Goal: Task Accomplishment & Management: Complete application form

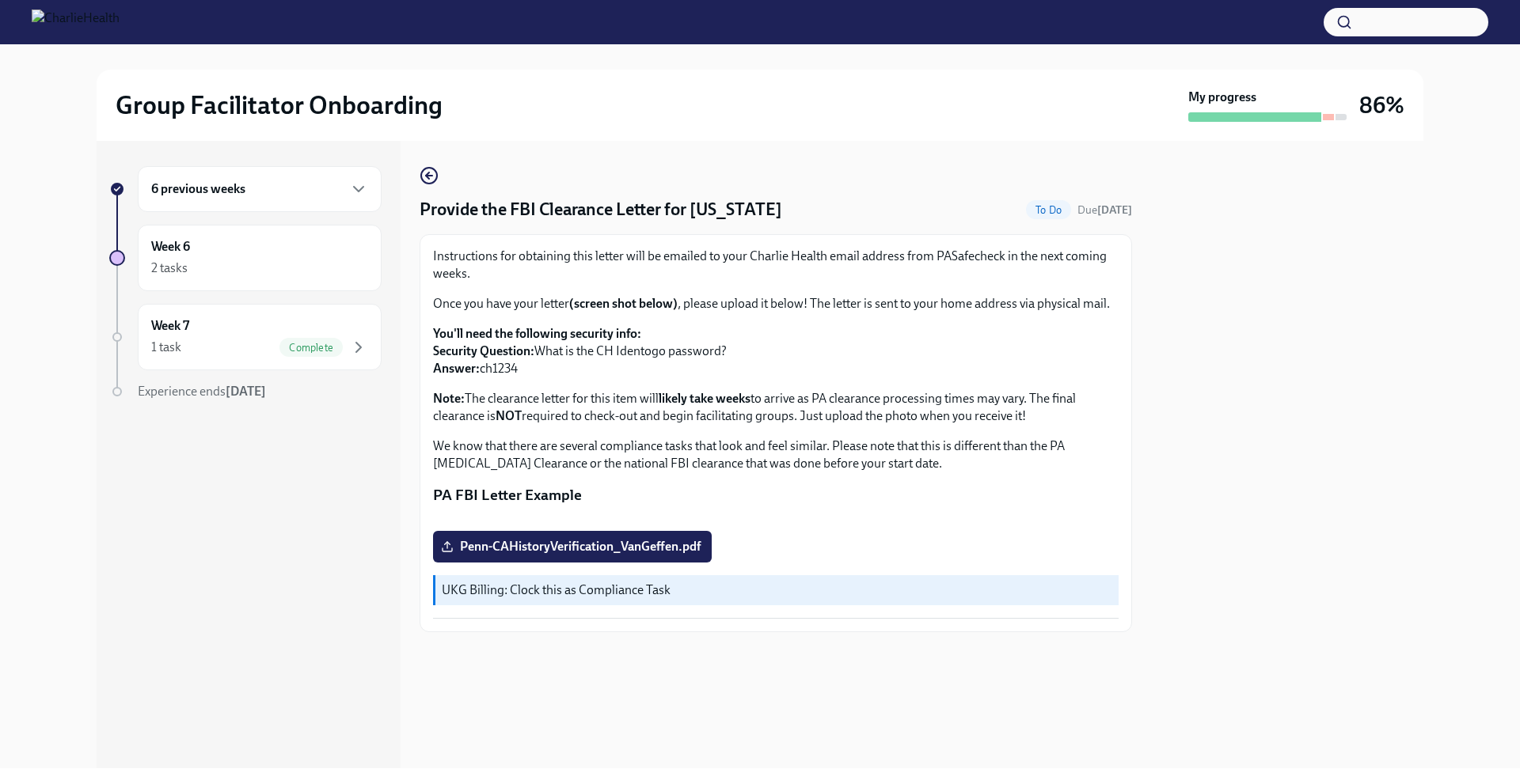
scroll to position [156, 0]
click at [449, 545] on polyline at bounding box center [448, 543] width 6 height 2
click at [0, 0] on input "Penn-CAHistoryVerification_VanGeffen.pdf" at bounding box center [0, 0] width 0 height 0
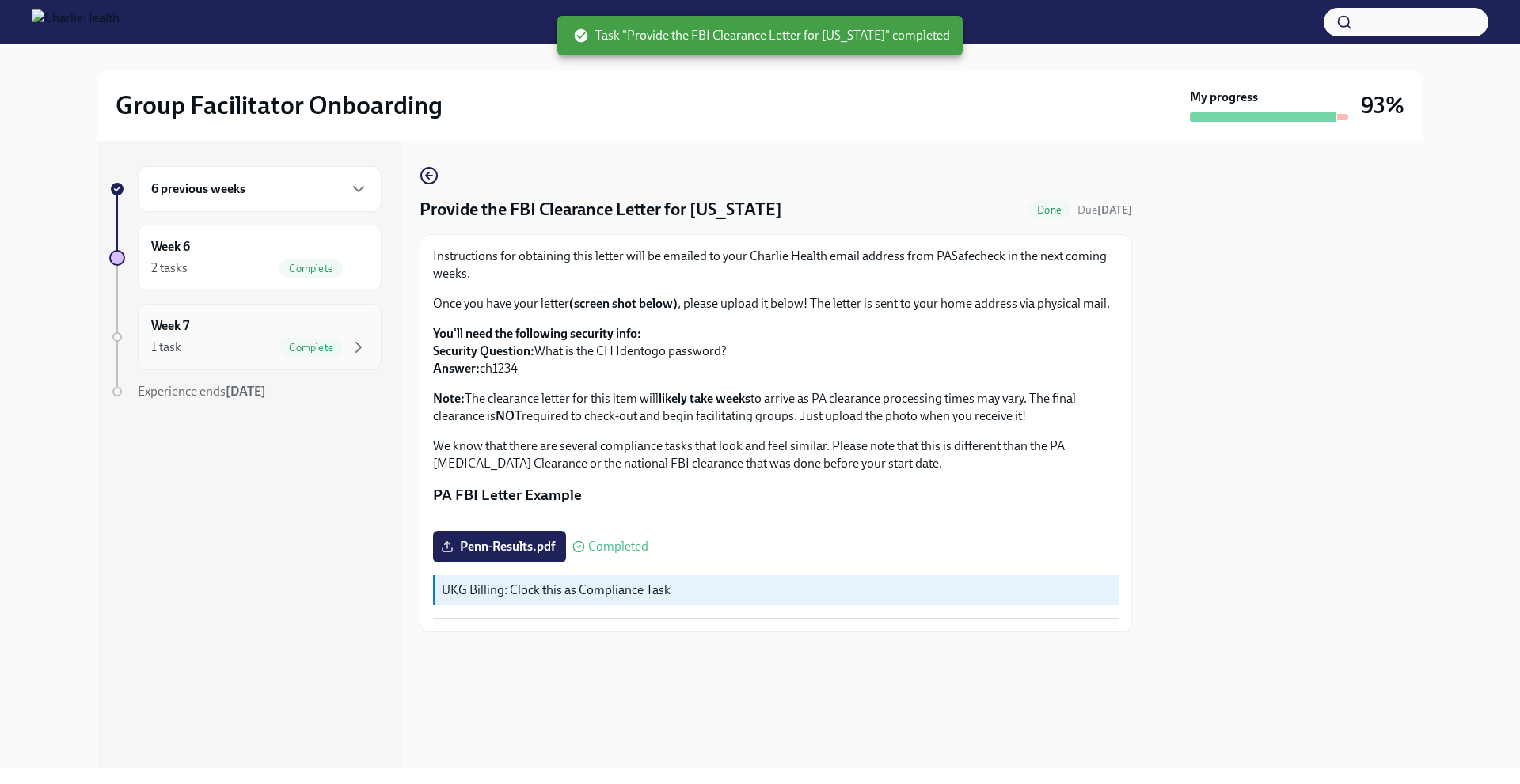
click at [326, 347] on span "Complete" at bounding box center [311, 348] width 63 height 12
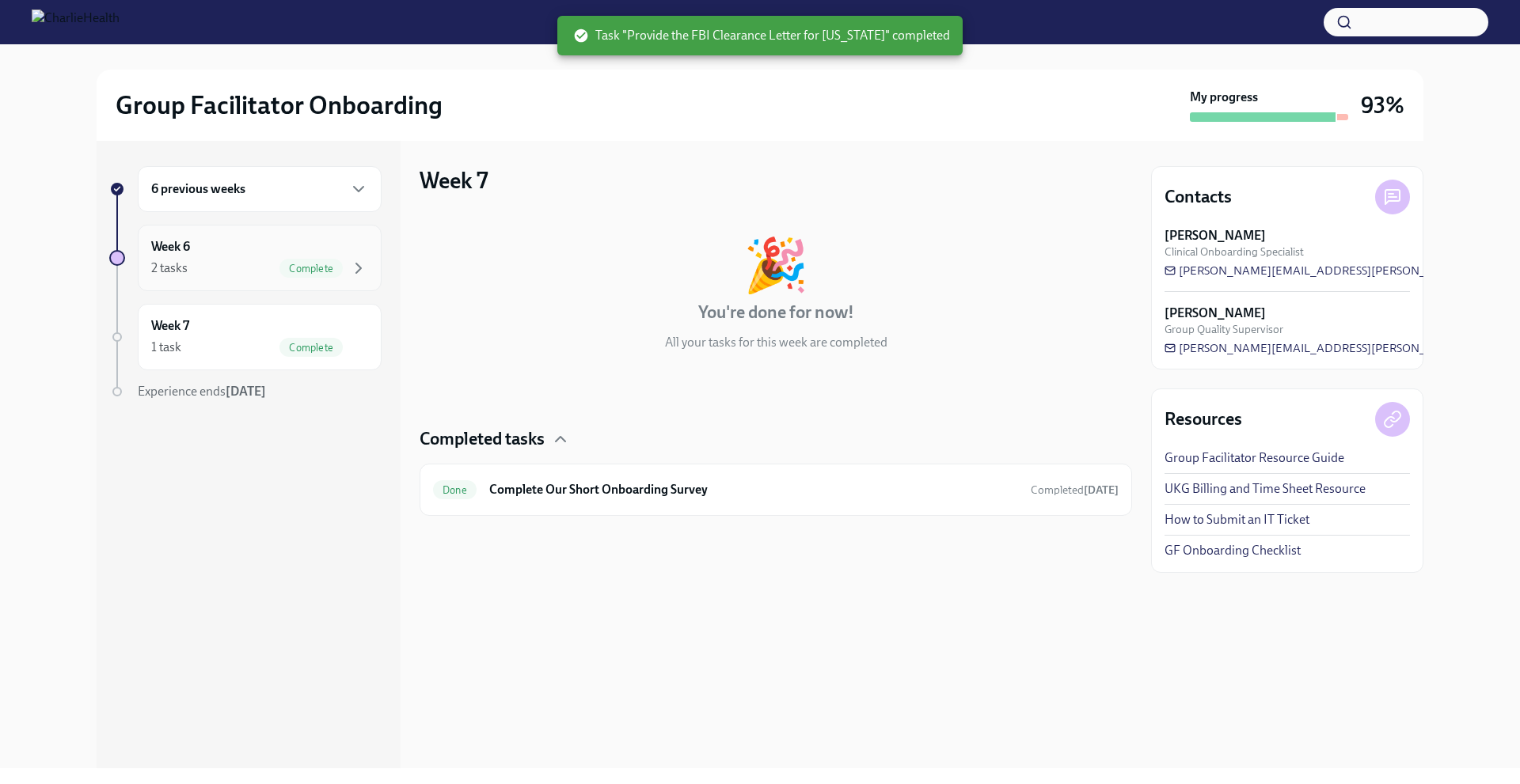
click at [186, 261] on div "2 tasks" at bounding box center [168, 269] width 36 height 18
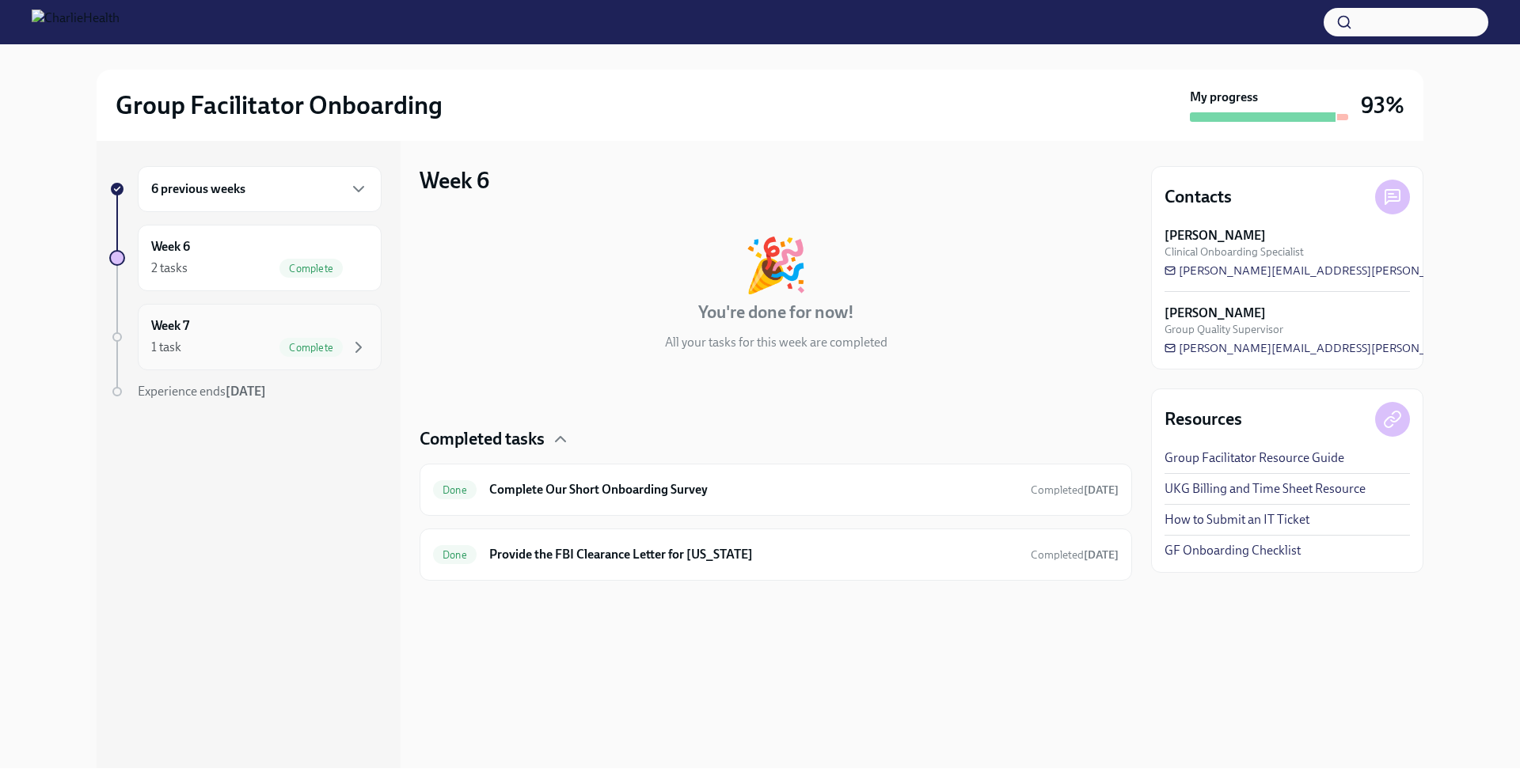
click at [216, 342] on div "1 task Complete" at bounding box center [259, 347] width 217 height 19
click at [1248, 109] on div "My progress" at bounding box center [1269, 105] width 159 height 33
click at [1364, 105] on h3 "93%" at bounding box center [1382, 104] width 43 height 29
